Goal: Transaction & Acquisition: Obtain resource

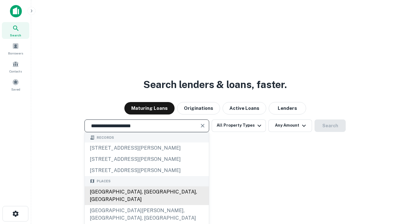
click at [147, 205] on div "[GEOGRAPHIC_DATA], [GEOGRAPHIC_DATA], [GEOGRAPHIC_DATA]" at bounding box center [147, 196] width 124 height 19
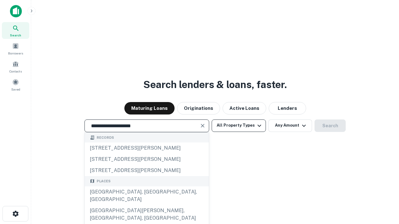
type input "**********"
click at [239, 126] on button "All Property Types" at bounding box center [239, 126] width 54 height 12
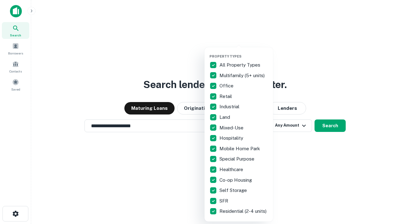
click at [244, 52] on button "button" at bounding box center [244, 52] width 69 height 0
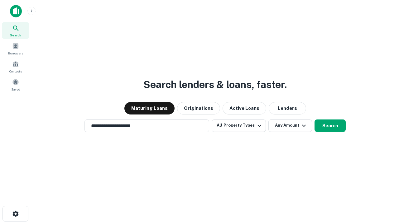
scroll to position [10, 0]
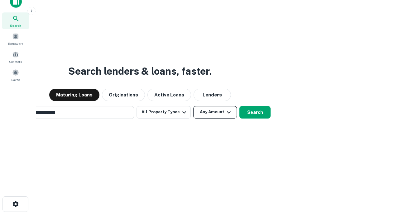
click at [193, 106] on button "Any Amount" at bounding box center [215, 112] width 44 height 12
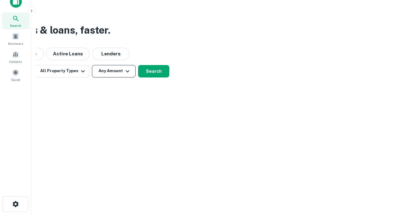
scroll to position [10, 0]
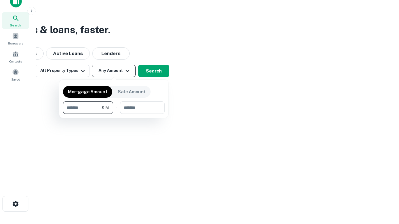
type input "*******"
click at [114, 114] on button "button" at bounding box center [114, 114] width 102 height 0
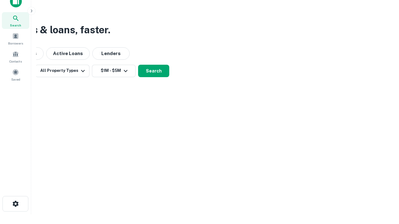
scroll to position [10, 0]
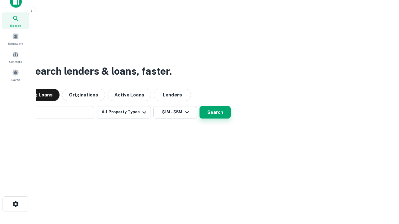
click at [200, 106] on button "Search" at bounding box center [215, 112] width 31 height 12
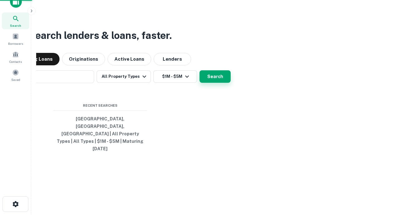
scroll to position [10, 0]
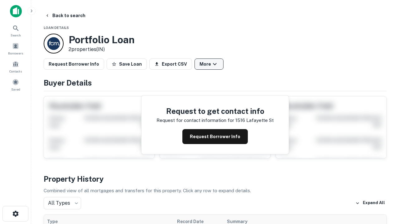
click at [209, 64] on button "More" at bounding box center [209, 64] width 29 height 11
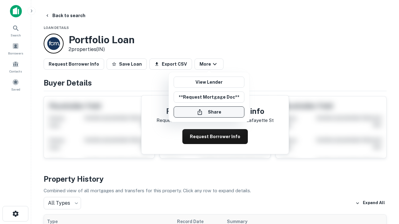
click at [209, 112] on button "Share" at bounding box center [209, 112] width 71 height 11
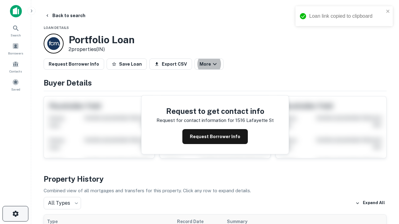
click at [15, 214] on icon "button" at bounding box center [15, 213] width 7 height 7
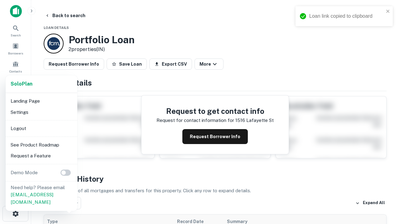
click at [41, 128] on li "Logout" at bounding box center [41, 128] width 67 height 11
